Goal: Information Seeking & Learning: Check status

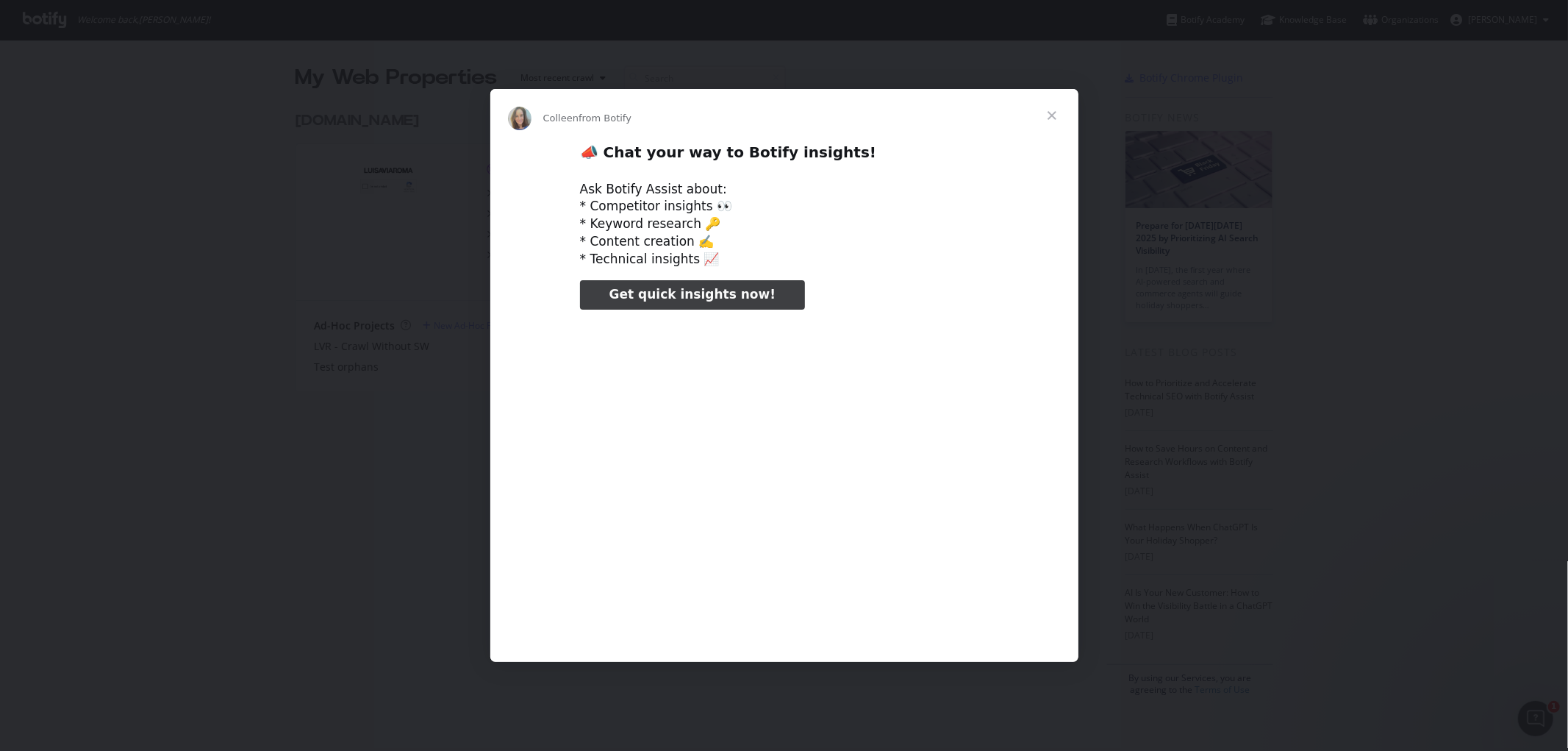
type input "3296666"
click at [1049, 113] on span "Close" at bounding box center [1052, 115] width 53 height 53
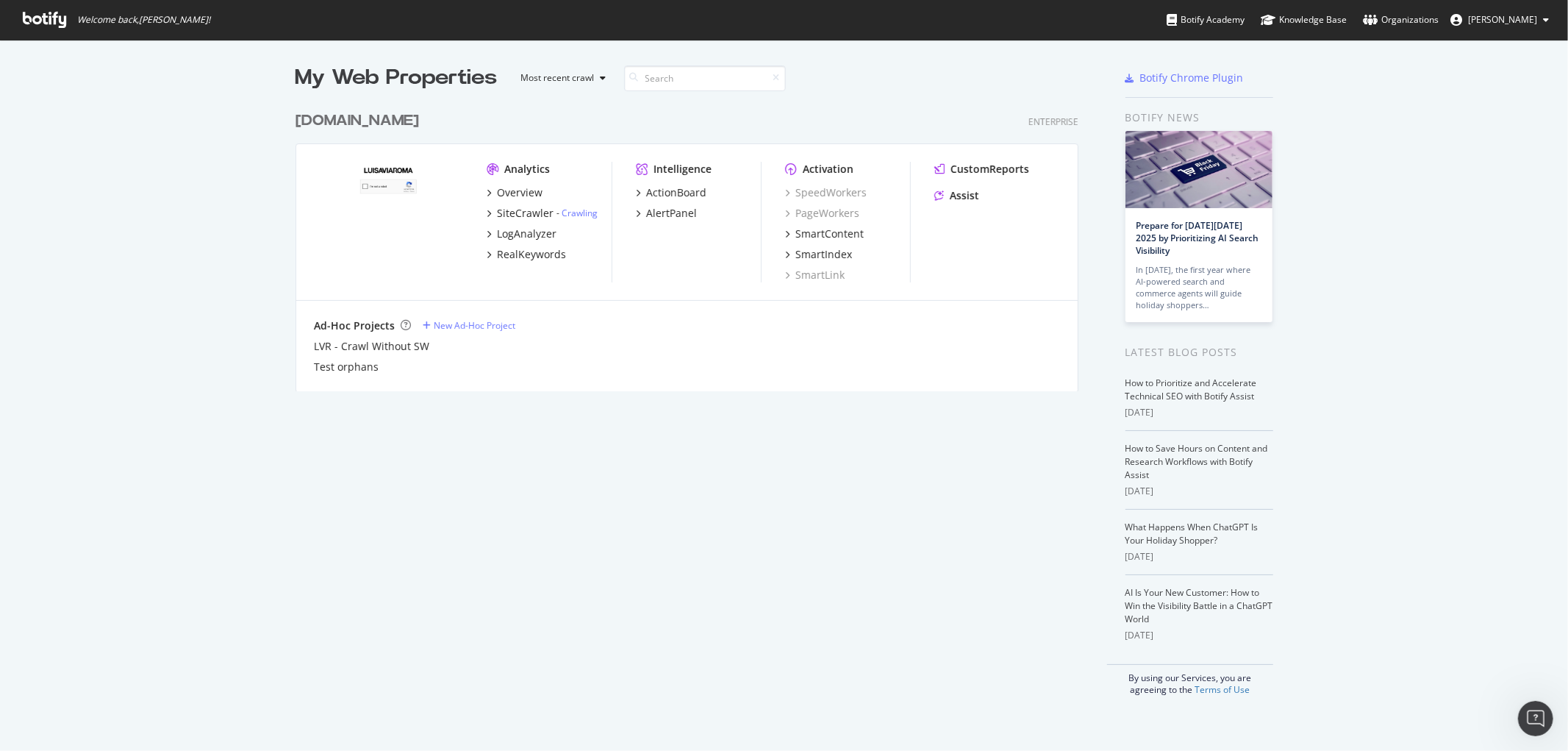
click at [317, 115] on div "[DOMAIN_NAME]" at bounding box center [357, 121] width 123 height 21
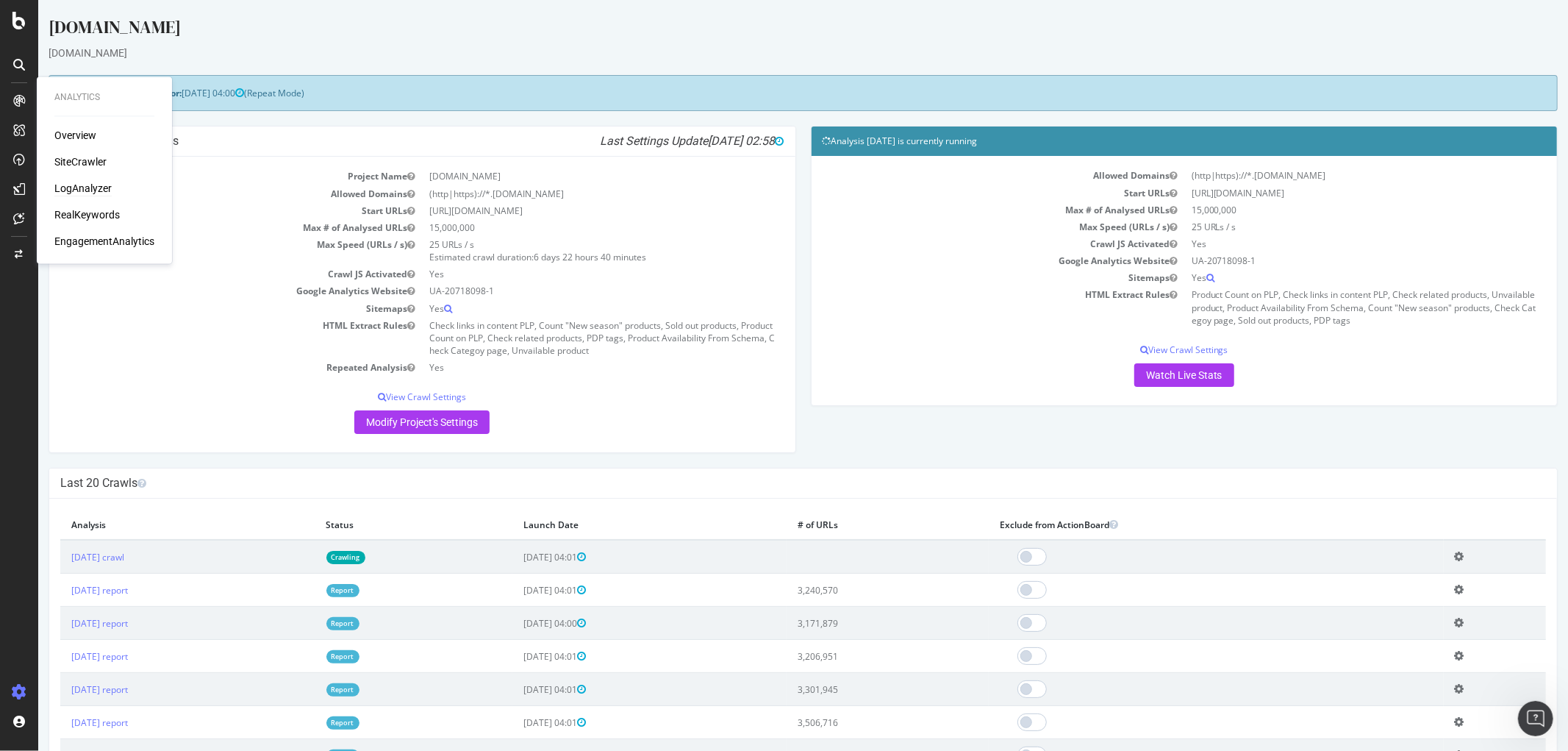
click at [90, 189] on div "LogAnalyzer" at bounding box center [83, 189] width 57 height 15
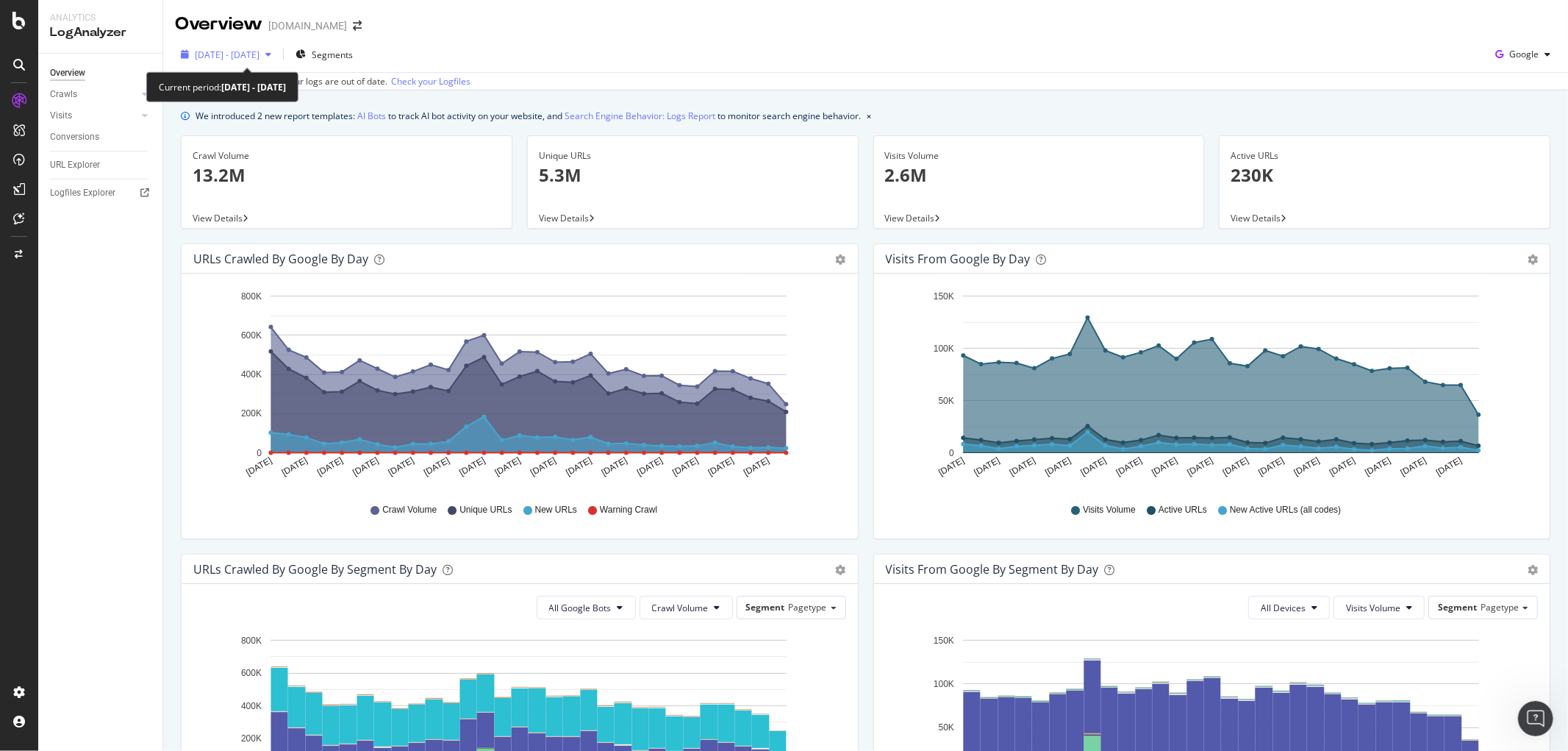
click at [259, 51] on span "[DATE] - [DATE]" at bounding box center [227, 54] width 64 height 12
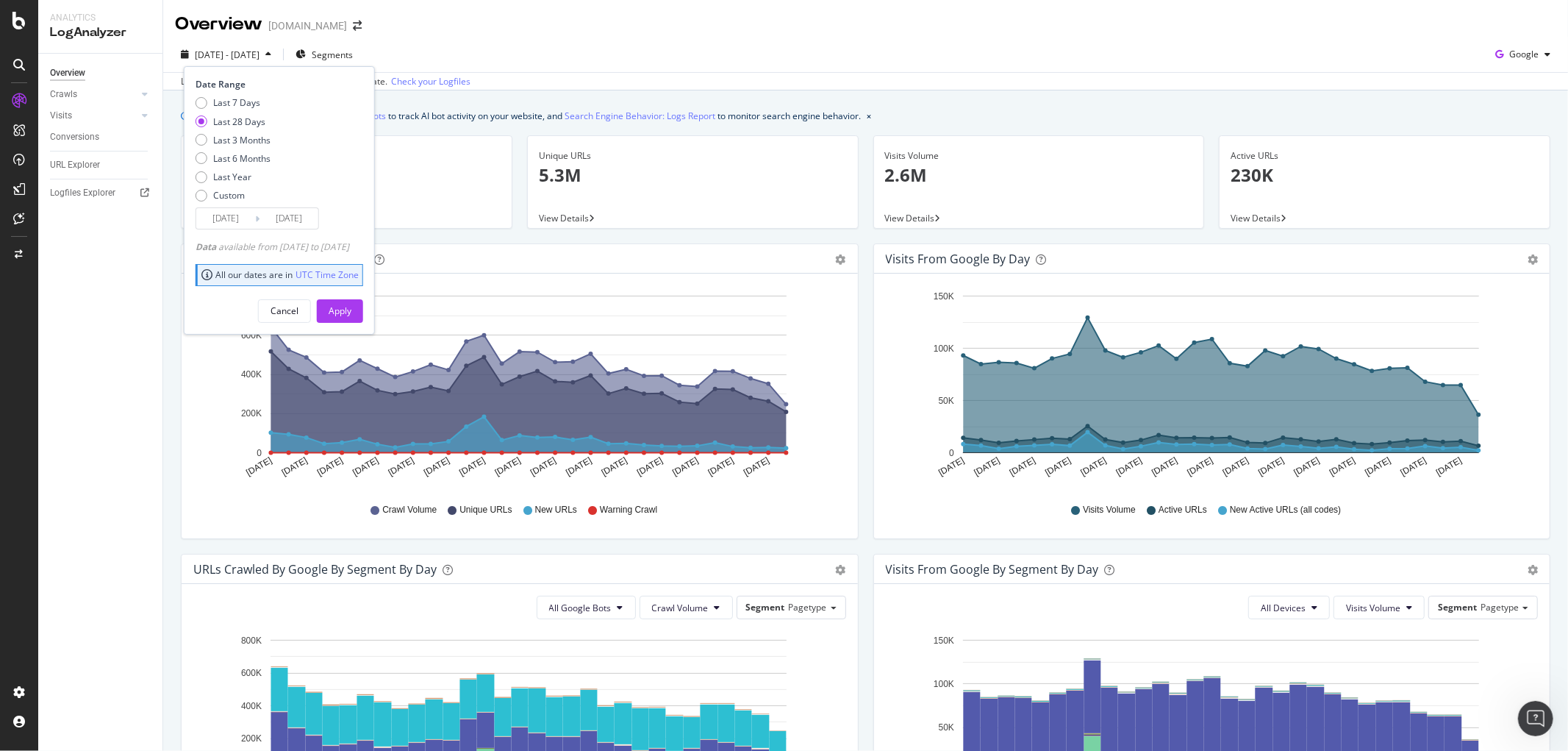
click at [233, 94] on div "Date Range Last 7 Days Last 28 Days Last 3 Months Last 6 Months Last Year Custo…" at bounding box center [277, 153] width 164 height 152
click at [233, 104] on div "Last 7 Days" at bounding box center [237, 102] width 47 height 12
type input "[DATE]"
click at [352, 313] on div "Apply" at bounding box center [340, 310] width 23 height 12
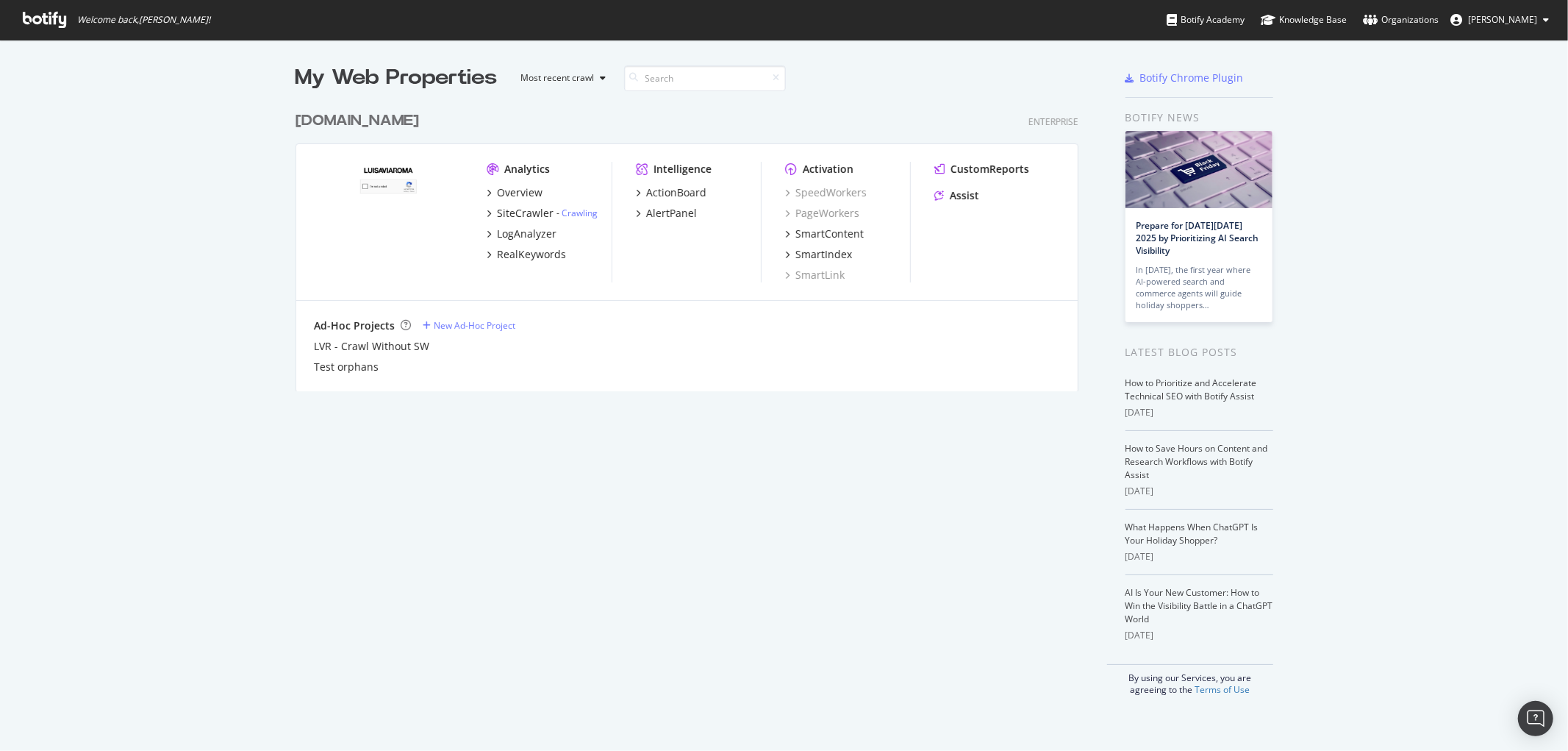
click at [338, 120] on div "[DOMAIN_NAME]" at bounding box center [357, 121] width 123 height 21
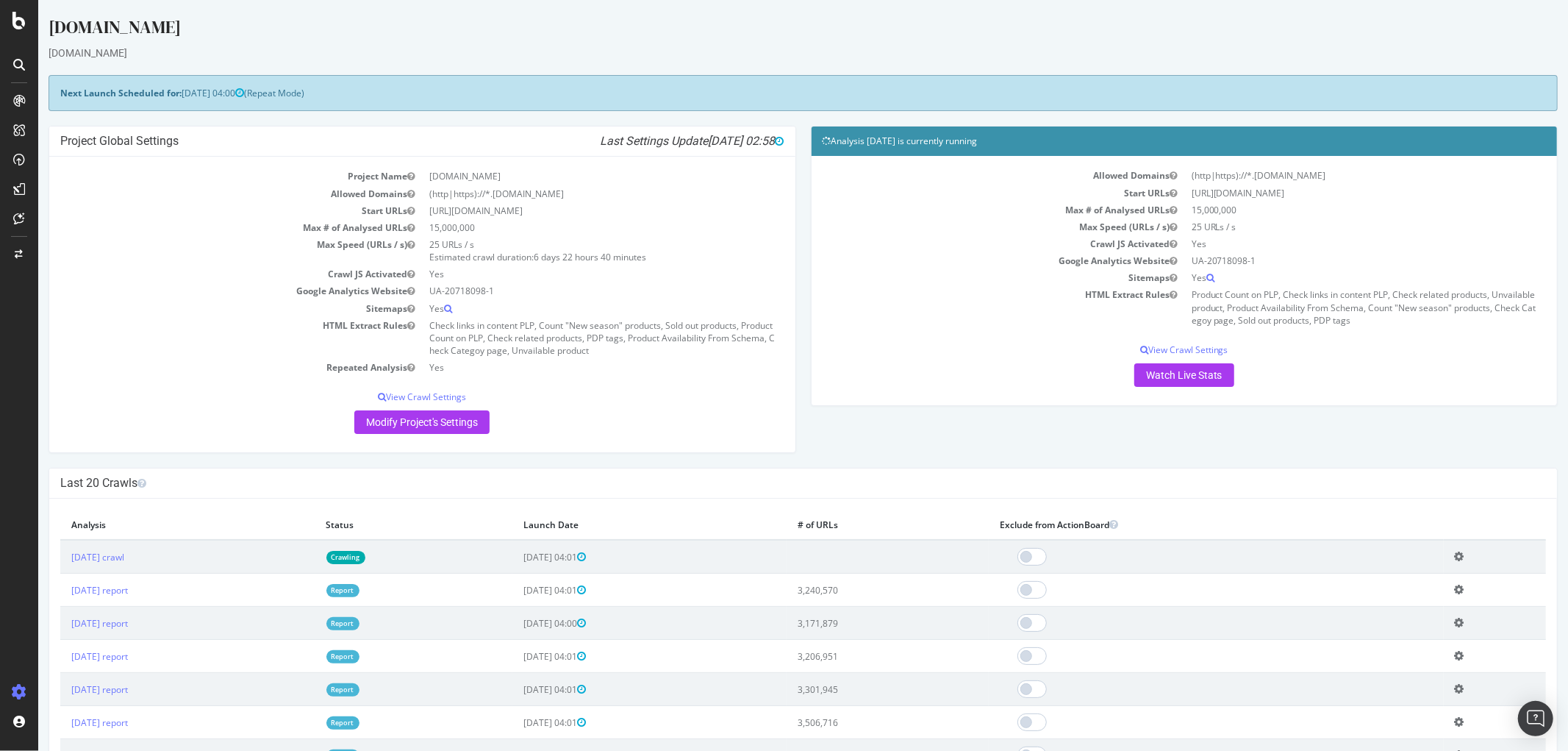
click at [55, 28] on div "[DOMAIN_NAME]" at bounding box center [803, 30] width 1509 height 31
drag, startPoint x: 55, startPoint y: 28, endPoint x: 164, endPoint y: 28, distance: 109.0
click at [164, 28] on div "[DOMAIN_NAME]" at bounding box center [803, 30] width 1509 height 31
drag, startPoint x: 184, startPoint y: 91, endPoint x: 202, endPoint y: 91, distance: 18.0
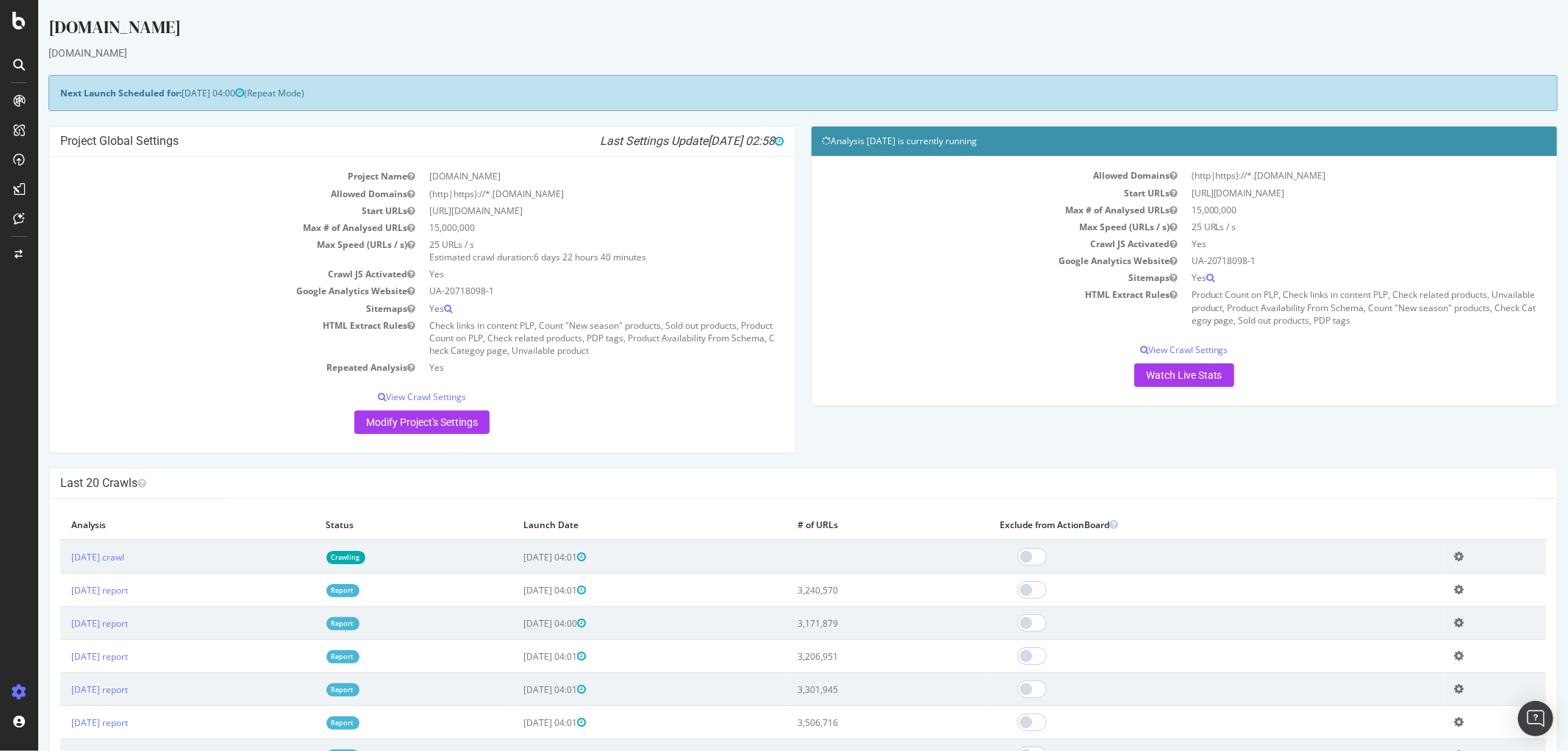
click at [184, 91] on span "[DATE] 04:00" at bounding box center [212, 92] width 63 height 12
click at [235, 92] on span "[DATE] 04:00" at bounding box center [212, 92] width 63 height 12
drag, startPoint x: 247, startPoint y: 94, endPoint x: 184, endPoint y: 96, distance: 63.0
click at [184, 96] on span "[DATE] 04:00" at bounding box center [212, 92] width 63 height 12
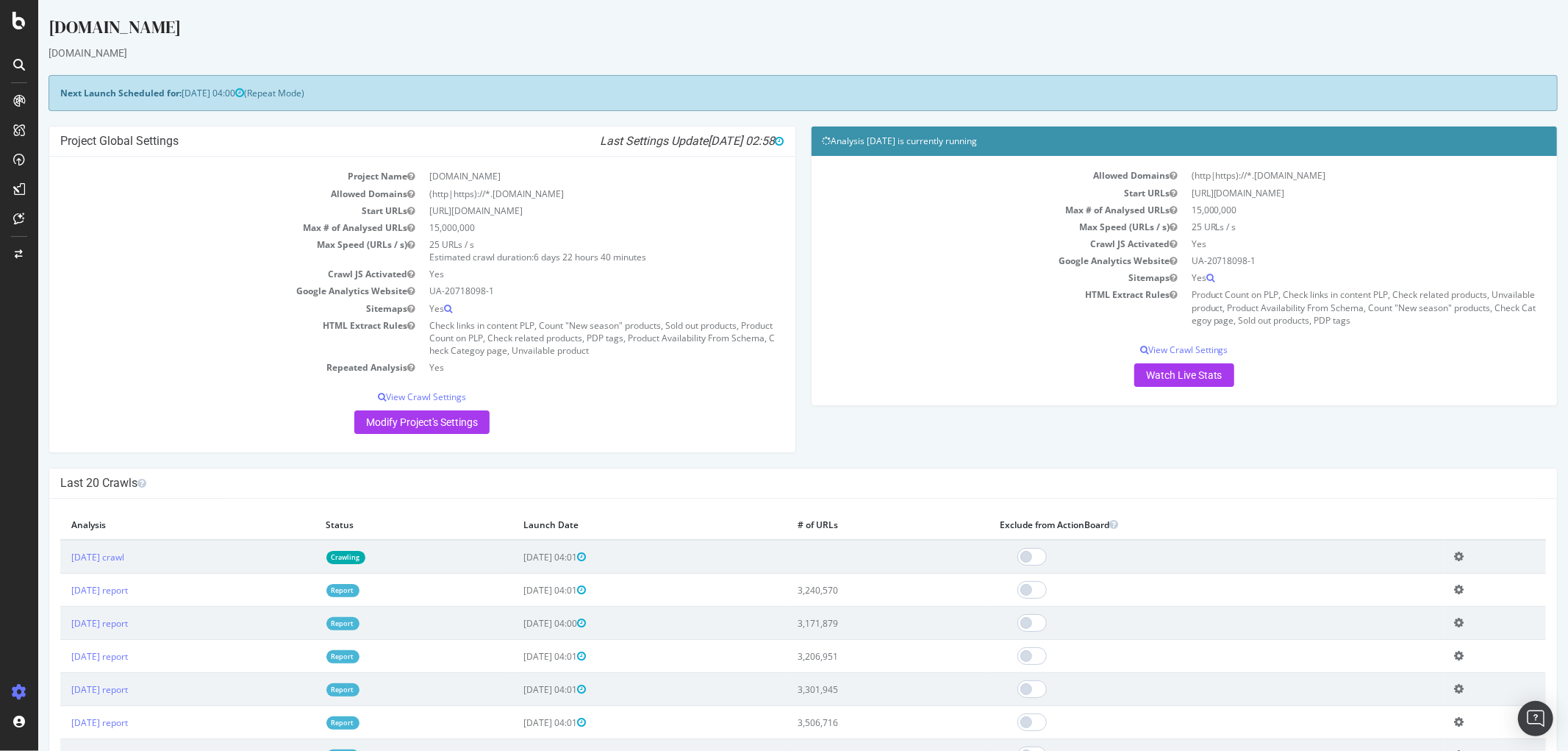
drag, startPoint x: 558, startPoint y: 149, endPoint x: 561, endPoint y: 142, distance: 7.6
click at [561, 142] on div "Project Global Settings Last Settings Update 2025-10-01 02:58" at bounding box center [421, 141] width 746 height 30
click at [766, 145] on span "[DATE] 02:58" at bounding box center [746, 140] width 76 height 14
drag, startPoint x: 766, startPoint y: 145, endPoint x: 552, endPoint y: 145, distance: 214.0
click at [552, 145] on h4 "Project Global Settings Last Settings Update 2025-10-01 02:58" at bounding box center [421, 141] width 724 height 15
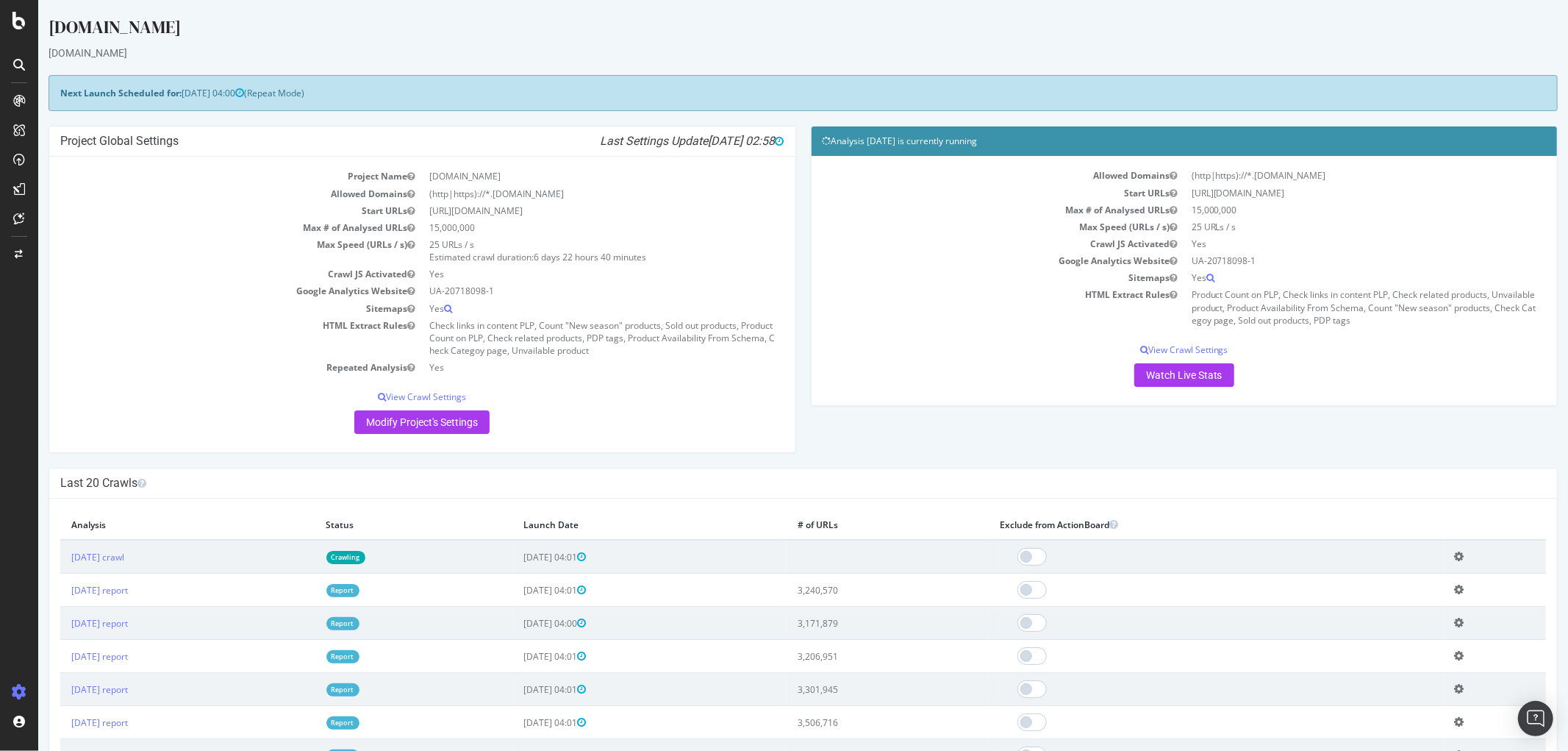
click at [552, 145] on h4 "Project Global Settings Last Settings Update 2025-10-01 02:58" at bounding box center [421, 141] width 724 height 15
click at [560, 145] on h4 "Project Global Settings Last Settings Update 2025-10-01 02:58" at bounding box center [421, 141] width 724 height 15
drag, startPoint x: 605, startPoint y: 144, endPoint x: 760, endPoint y: 143, distance: 155.0
click at [760, 143] on icon "Last Settings Update 2025-10-01 02:58" at bounding box center [691, 141] width 184 height 15
click at [760, 143] on span "[DATE] 02:58" at bounding box center [746, 140] width 76 height 14
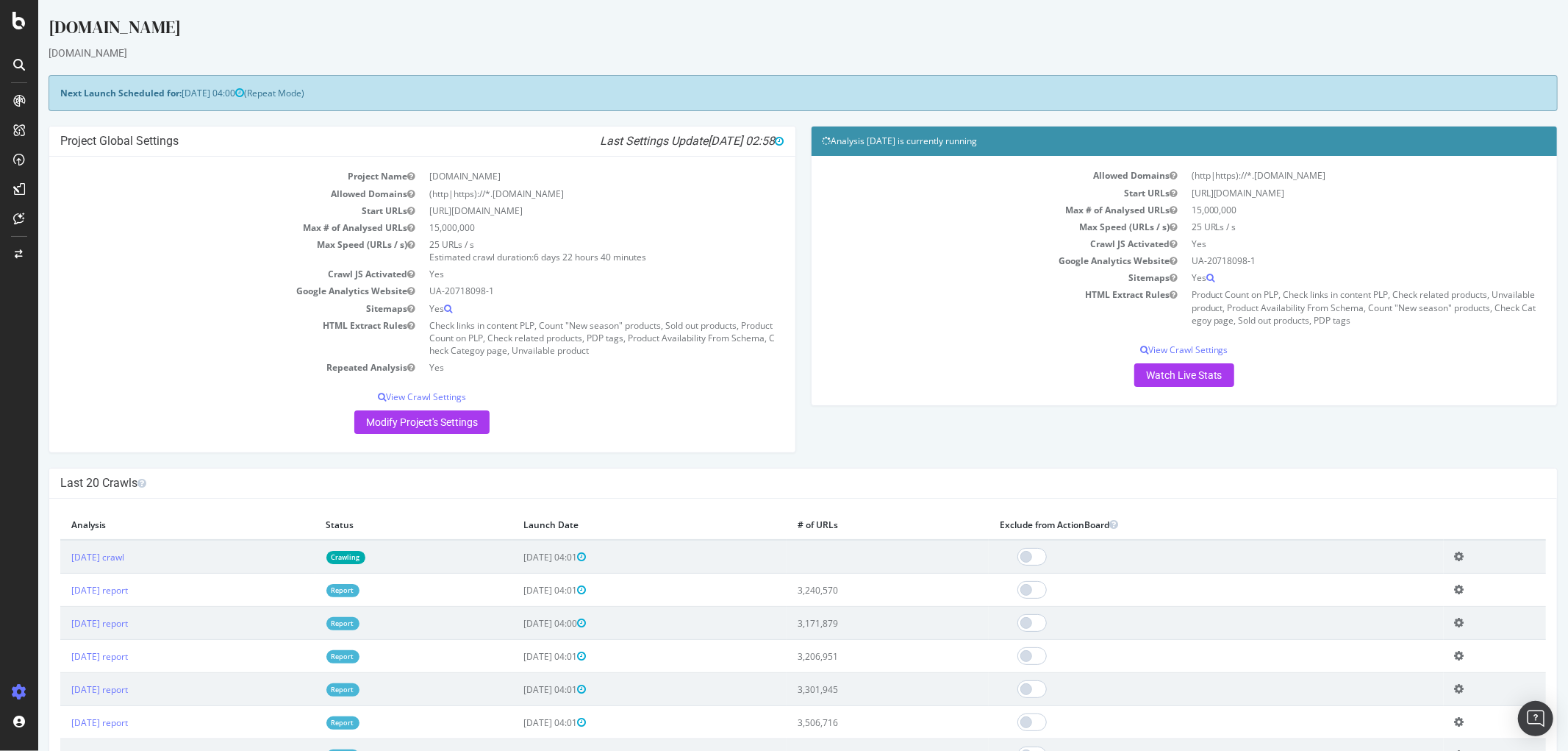
click at [761, 148] on span "[DATE] 02:58" at bounding box center [746, 140] width 76 height 14
drag, startPoint x: 761, startPoint y: 148, endPoint x: 560, endPoint y: 145, distance: 201.0
click at [560, 145] on h4 "Project Global Settings Last Settings Update 2025-10-01 02:58" at bounding box center [421, 141] width 724 height 15
drag, startPoint x: 583, startPoint y: 148, endPoint x: 620, endPoint y: 149, distance: 37.0
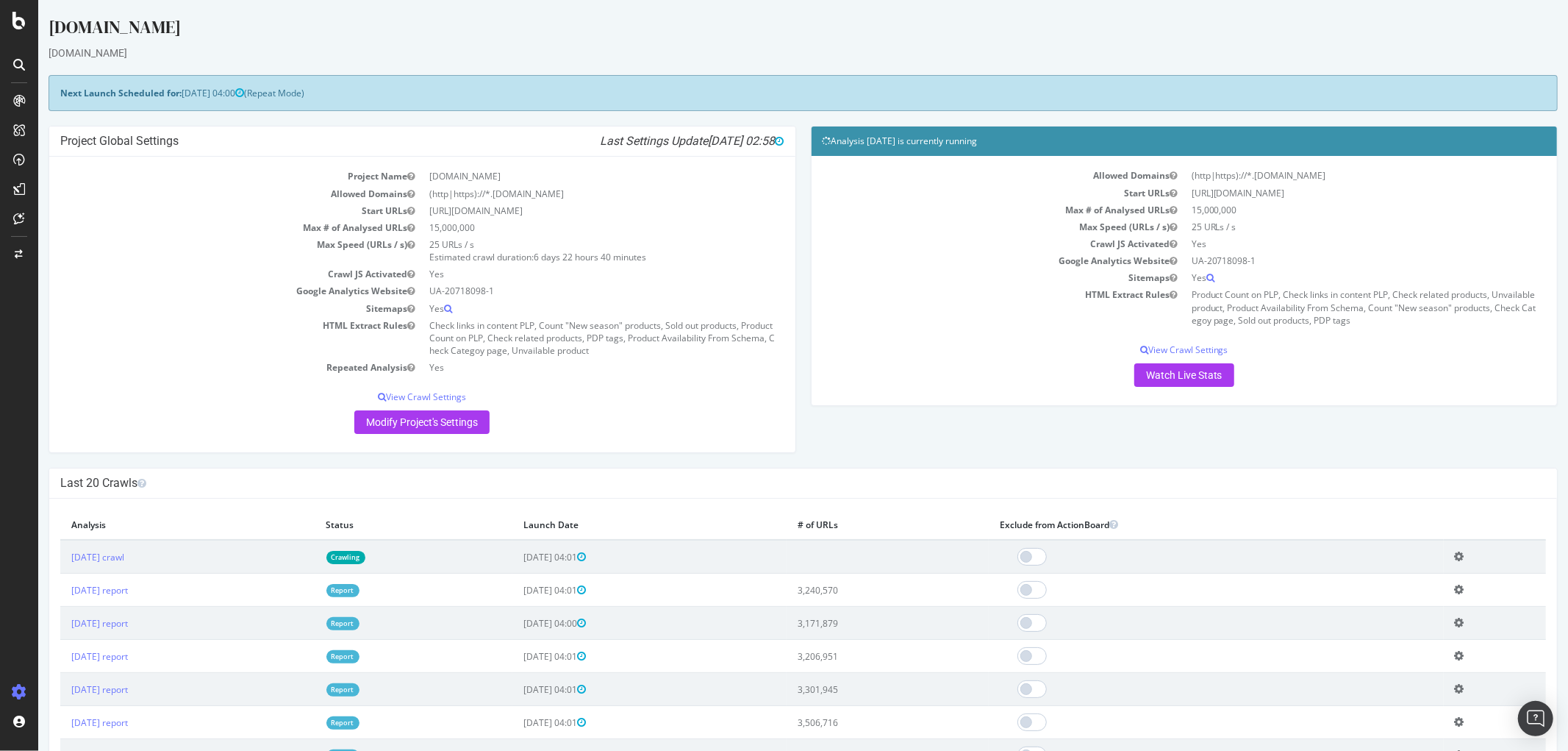
click at [620, 149] on icon "Last Settings Update 2025-10-01 02:58" at bounding box center [691, 141] width 184 height 15
click at [654, 149] on icon "Last Settings Update 2025-10-01 02:58" at bounding box center [691, 141] width 184 height 15
drag, startPoint x: 724, startPoint y: 149, endPoint x: 768, endPoint y: 149, distance: 44.0
click at [768, 149] on icon "Last Settings Update 2025-10-01 02:58" at bounding box center [691, 141] width 184 height 15
click at [753, 148] on span "[DATE] 02:58" at bounding box center [746, 140] width 76 height 14
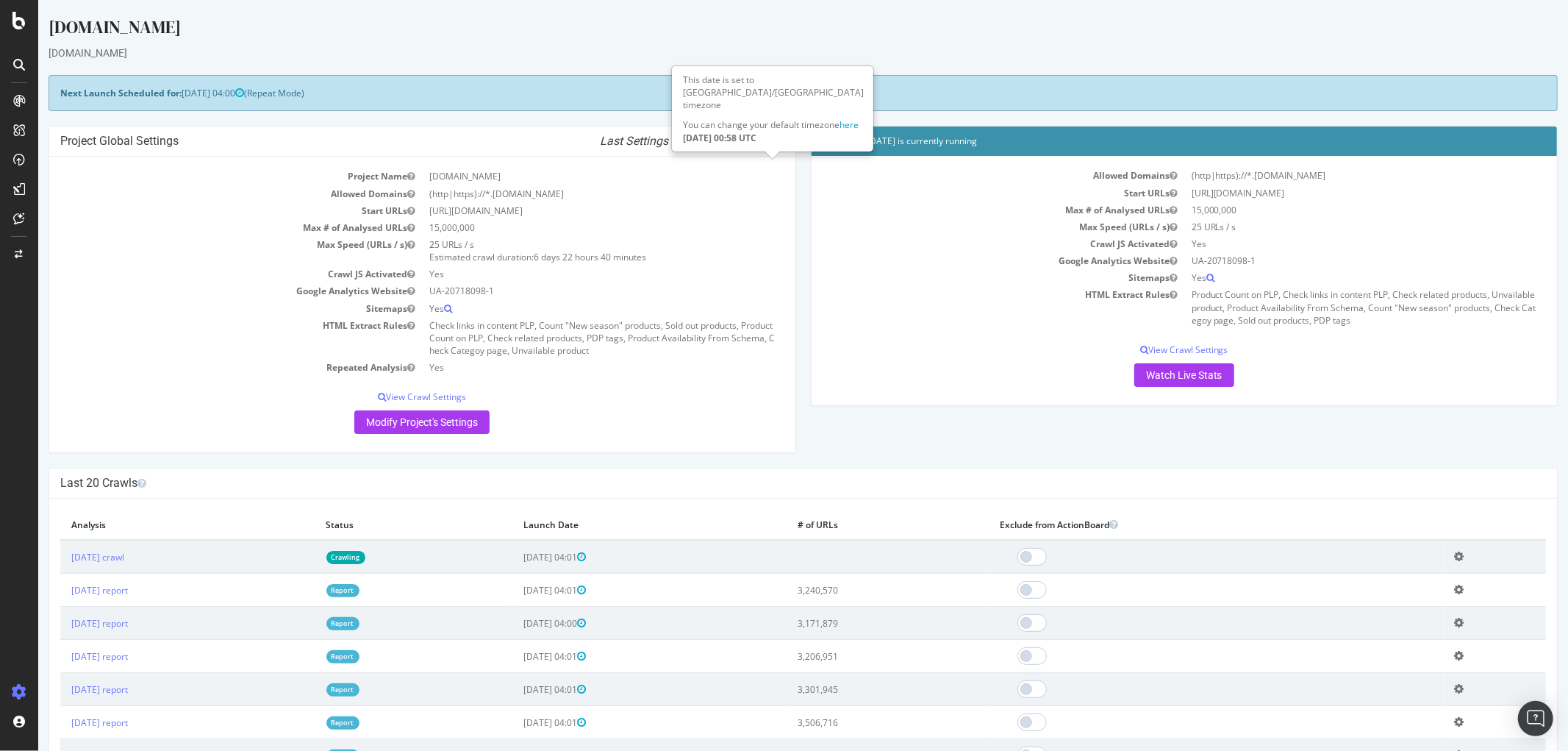
click at [753, 148] on span "[DATE] 02:58" at bounding box center [746, 140] width 76 height 14
click at [760, 149] on icon "Last Settings Update 2025-10-01 02:58" at bounding box center [691, 141] width 184 height 15
drag, startPoint x: 562, startPoint y: 143, endPoint x: 764, endPoint y: 143, distance: 202.0
click at [764, 143] on icon "Last Settings Update 2025-10-01 02:58" at bounding box center [691, 141] width 184 height 15
click at [764, 143] on span "[DATE] 02:58" at bounding box center [746, 140] width 76 height 14
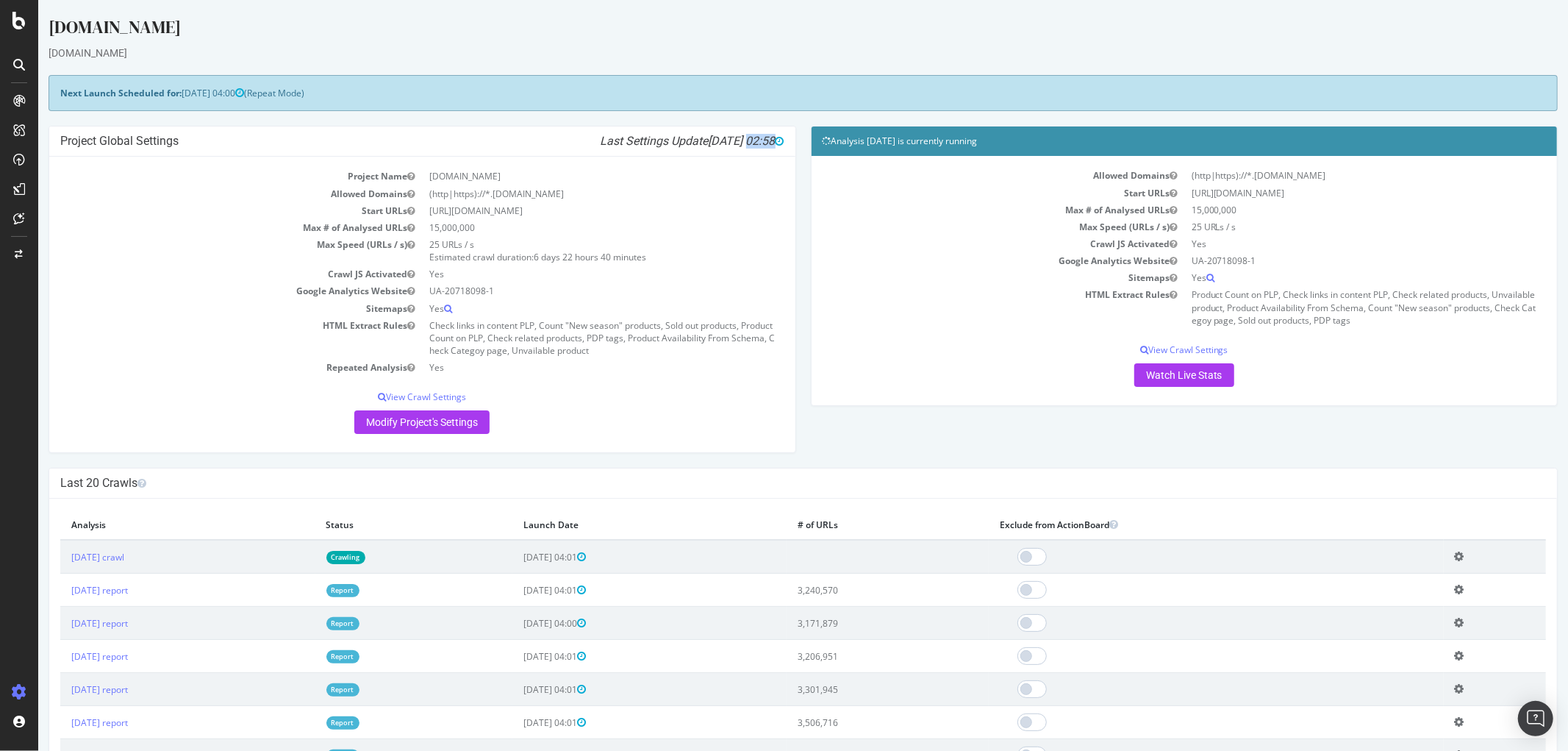
drag, startPoint x: 615, startPoint y: 144, endPoint x: 725, endPoint y: 140, distance: 110.1
click at [725, 140] on h4 "Project Global Settings Last Settings Update 2025-10-01 02:58" at bounding box center [421, 141] width 724 height 15
click at [759, 140] on span "[DATE] 02:58" at bounding box center [746, 140] width 76 height 14
click at [759, 144] on span "[DATE] 02:58" at bounding box center [746, 140] width 76 height 14
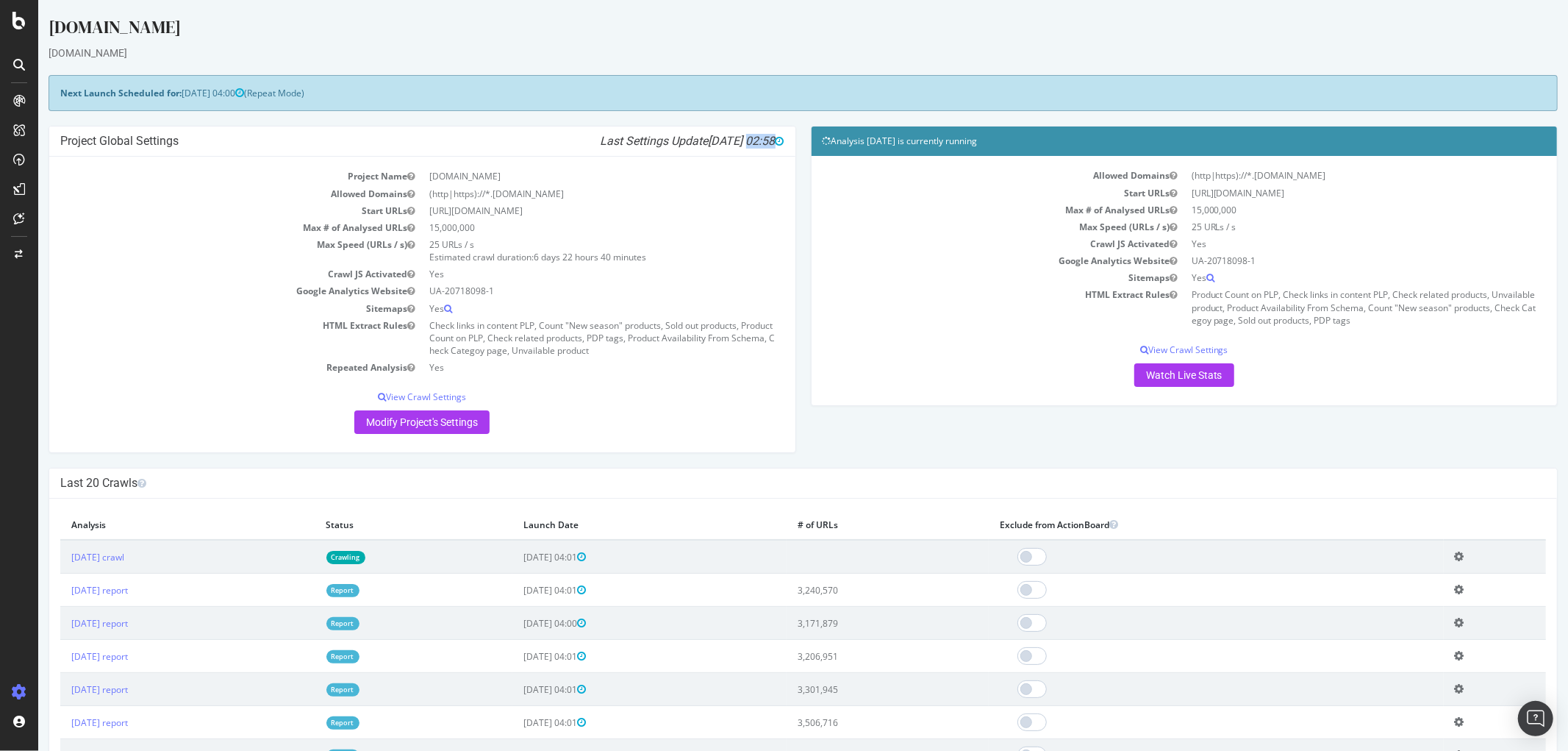
drag, startPoint x: 764, startPoint y: 145, endPoint x: 613, endPoint y: 144, distance: 151.0
click at [613, 144] on icon "Last Settings Update 2025-10-01 02:58" at bounding box center [691, 141] width 184 height 15
